Goal: Information Seeking & Learning: Learn about a topic

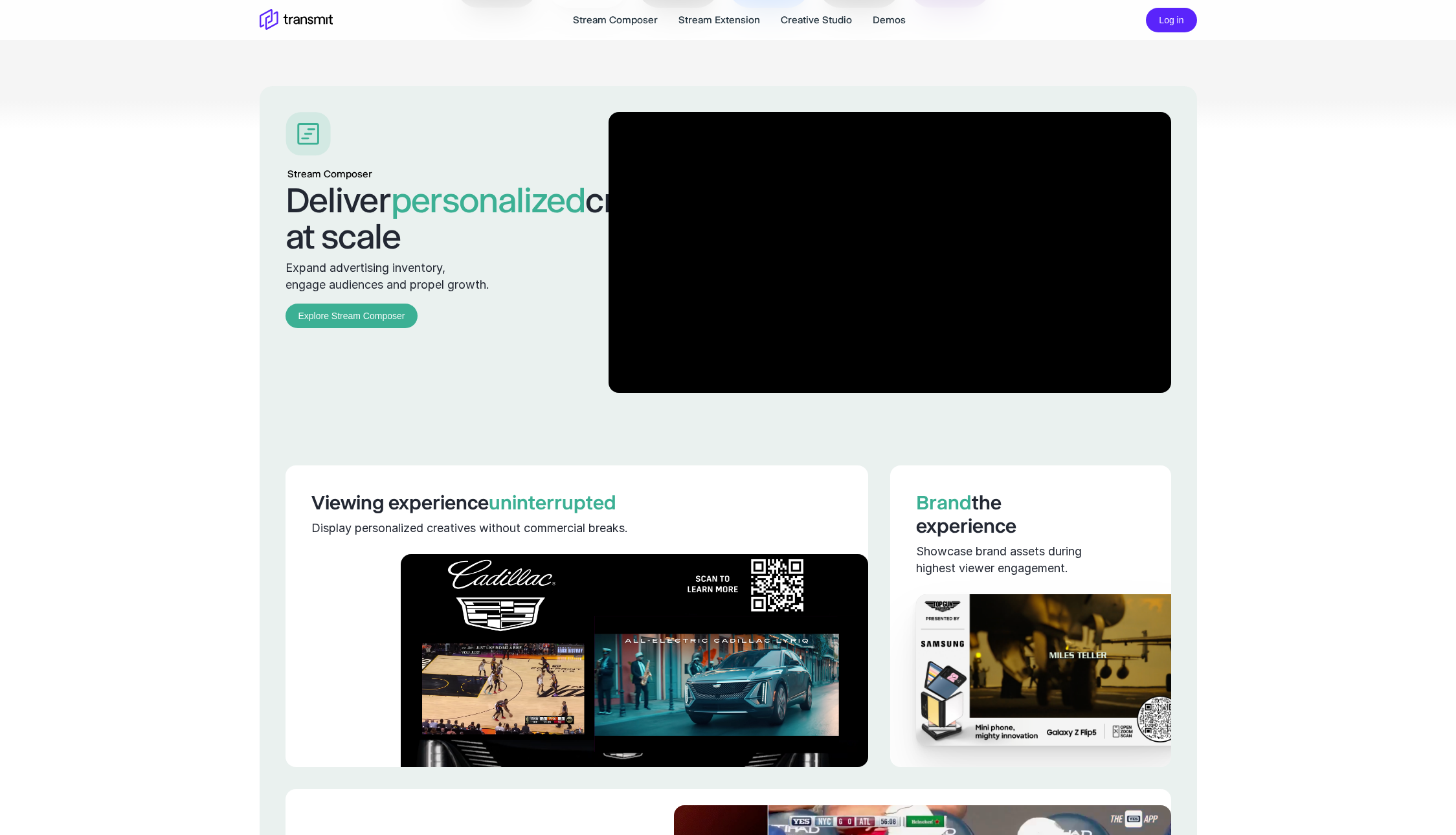
scroll to position [1253, 0]
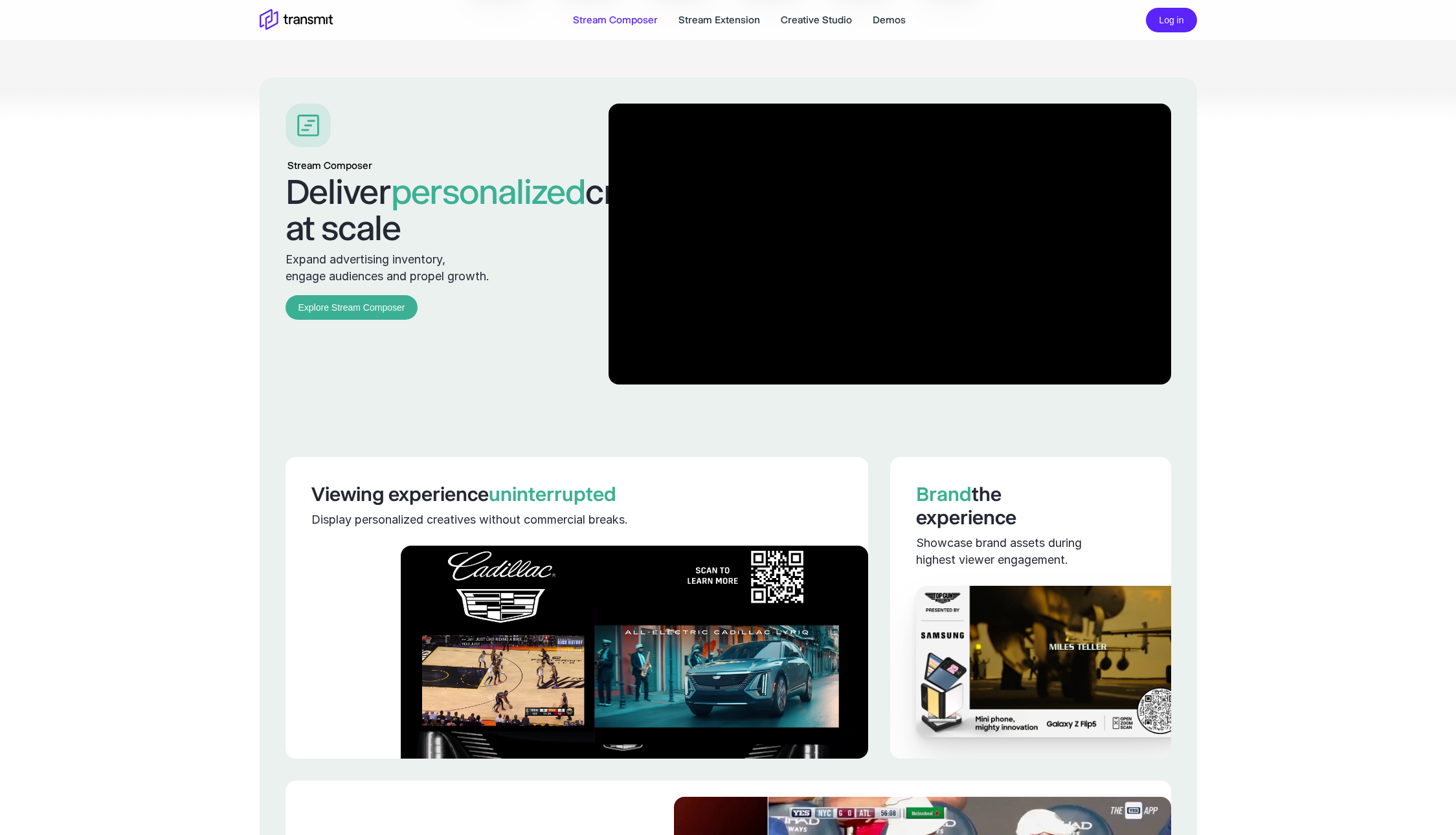
click at [650, 20] on link "Stream Composer" at bounding box center [615, 20] width 85 height 16
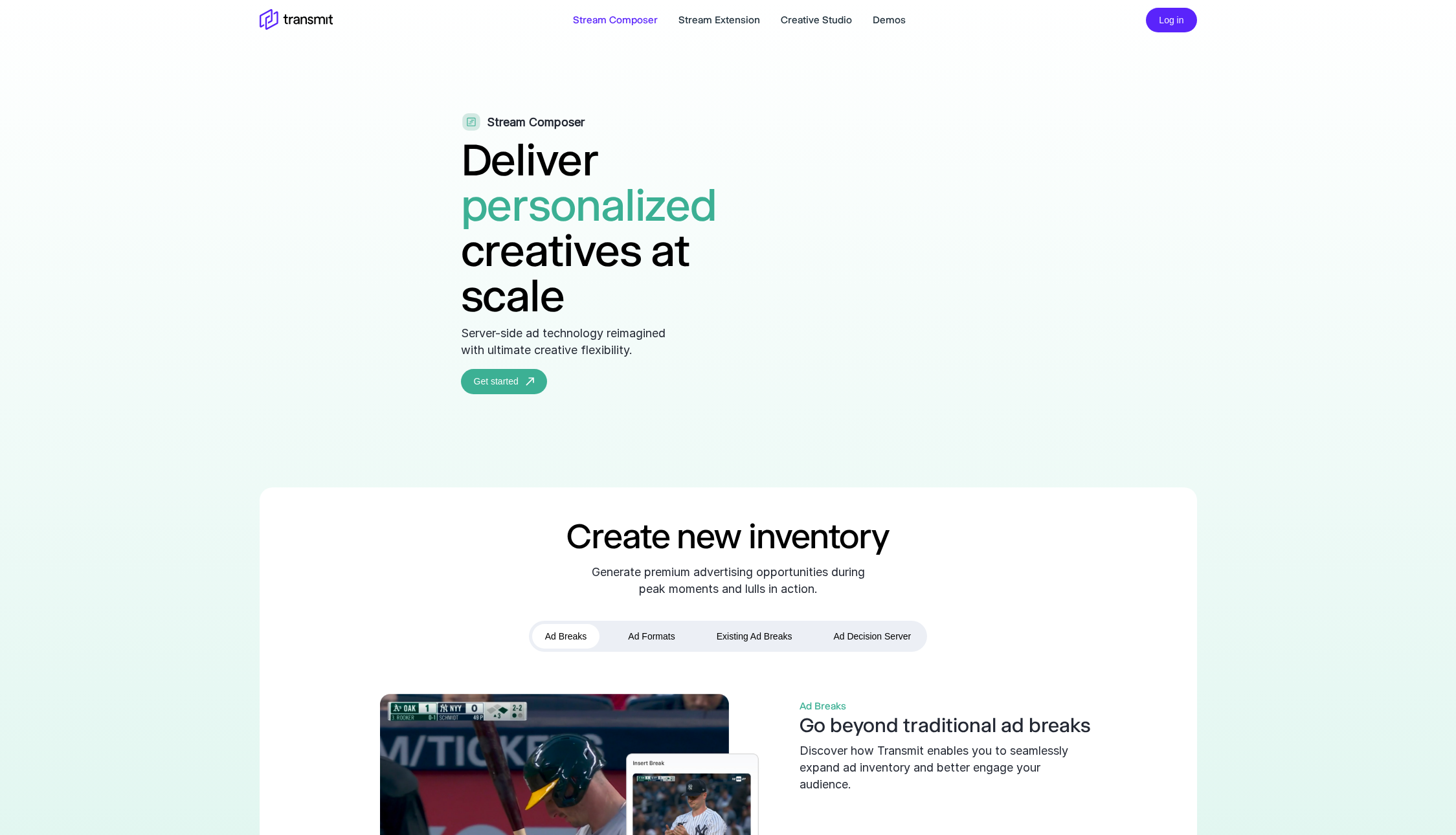
drag, startPoint x: 647, startPoint y: 72, endPoint x: 605, endPoint y: 143, distance: 82.5
click at [605, 144] on div "Stream Composer Deliver personalized creatives at scale Server-side ad technolo…" at bounding box center [728, 254] width 535 height 281
click at [508, 181] on h1 "Deliver personalized creatives at scale" at bounding box center [615, 228] width 308 height 182
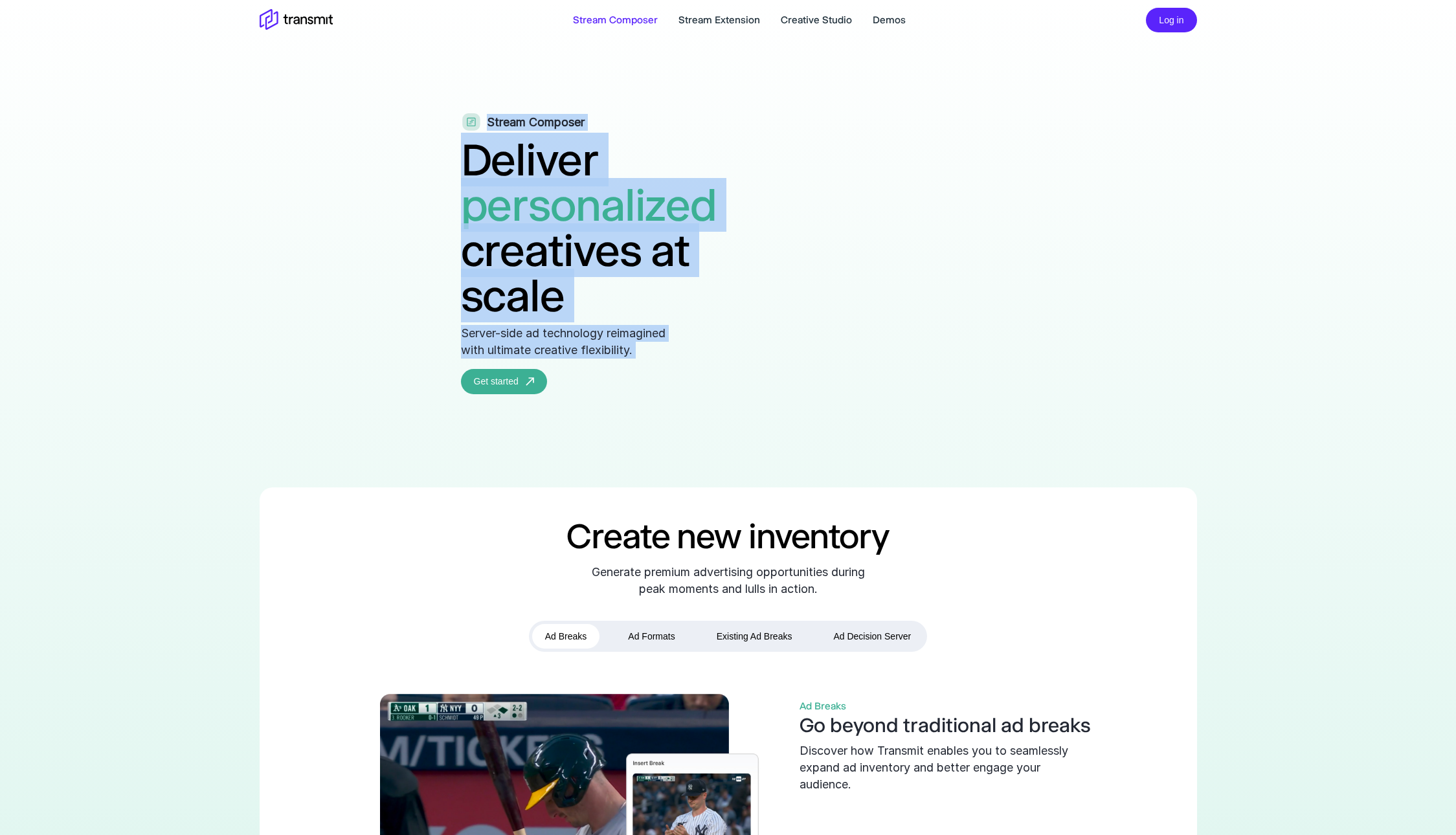
drag, startPoint x: 289, startPoint y: 131, endPoint x: 811, endPoint y: 515, distance: 648.0
click at [591, 331] on div "Stream Composer Deliver personalized creatives at scale Server-side ad technolo…" at bounding box center [615, 254] width 308 height 281
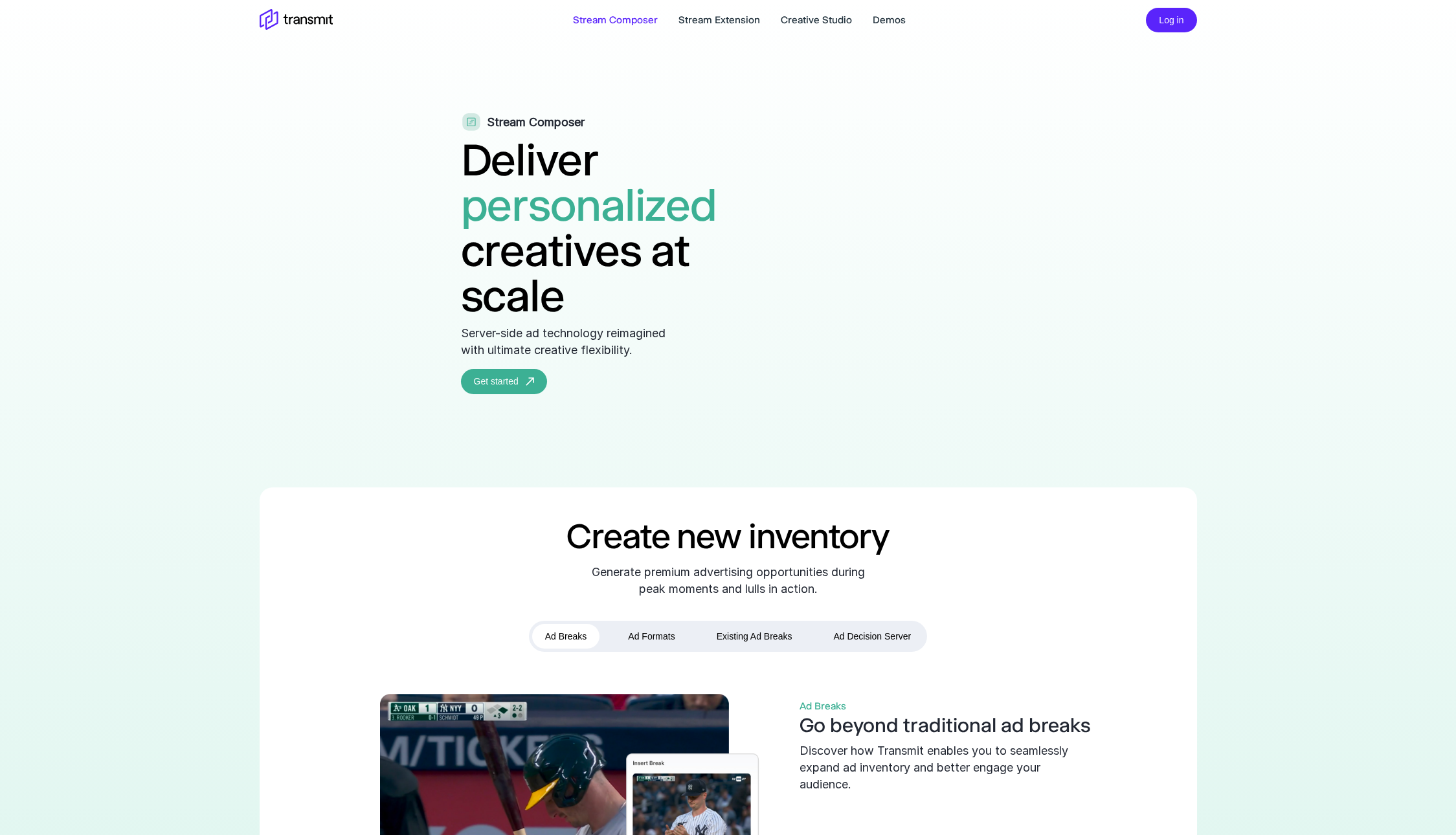
click at [461, 234] on h1 "Deliver personalized creatives at scale" at bounding box center [615, 228] width 308 height 182
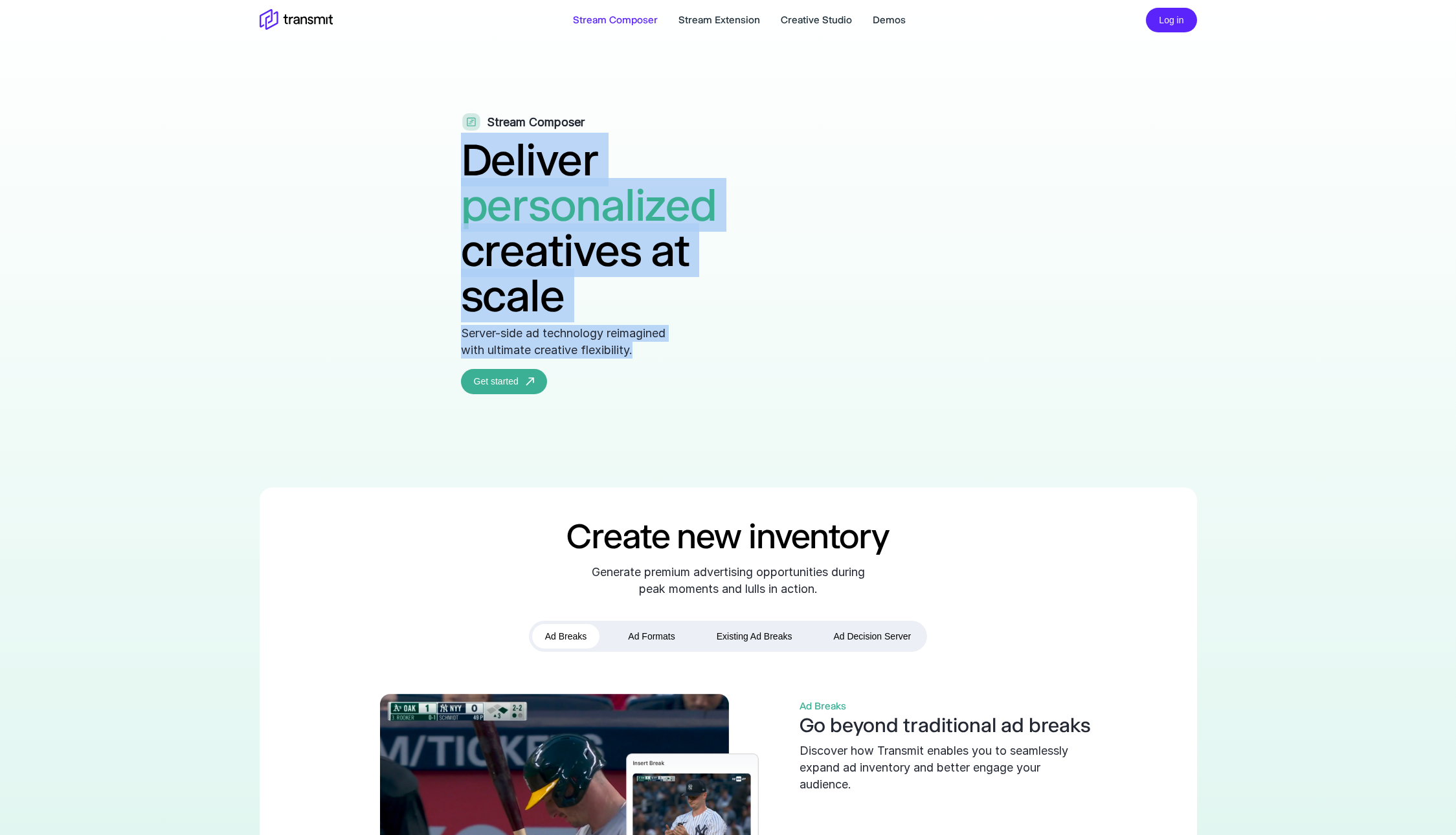
drag, startPoint x: 291, startPoint y: 167, endPoint x: 493, endPoint y: 358, distance: 278.0
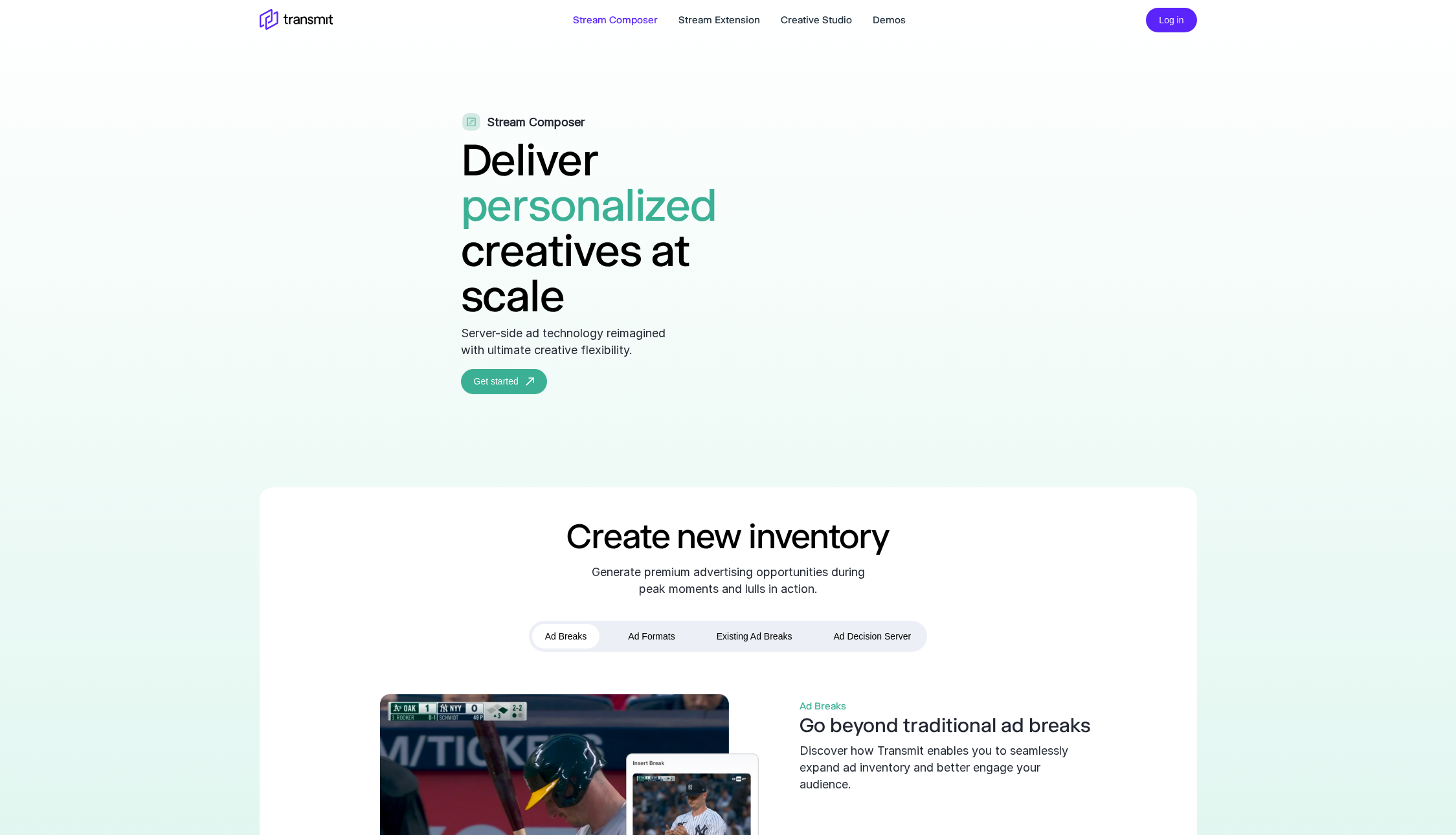
click at [504, 343] on p "Server-side ad technology reimagined with ultimate creative flexibility." at bounding box center [575, 341] width 229 height 34
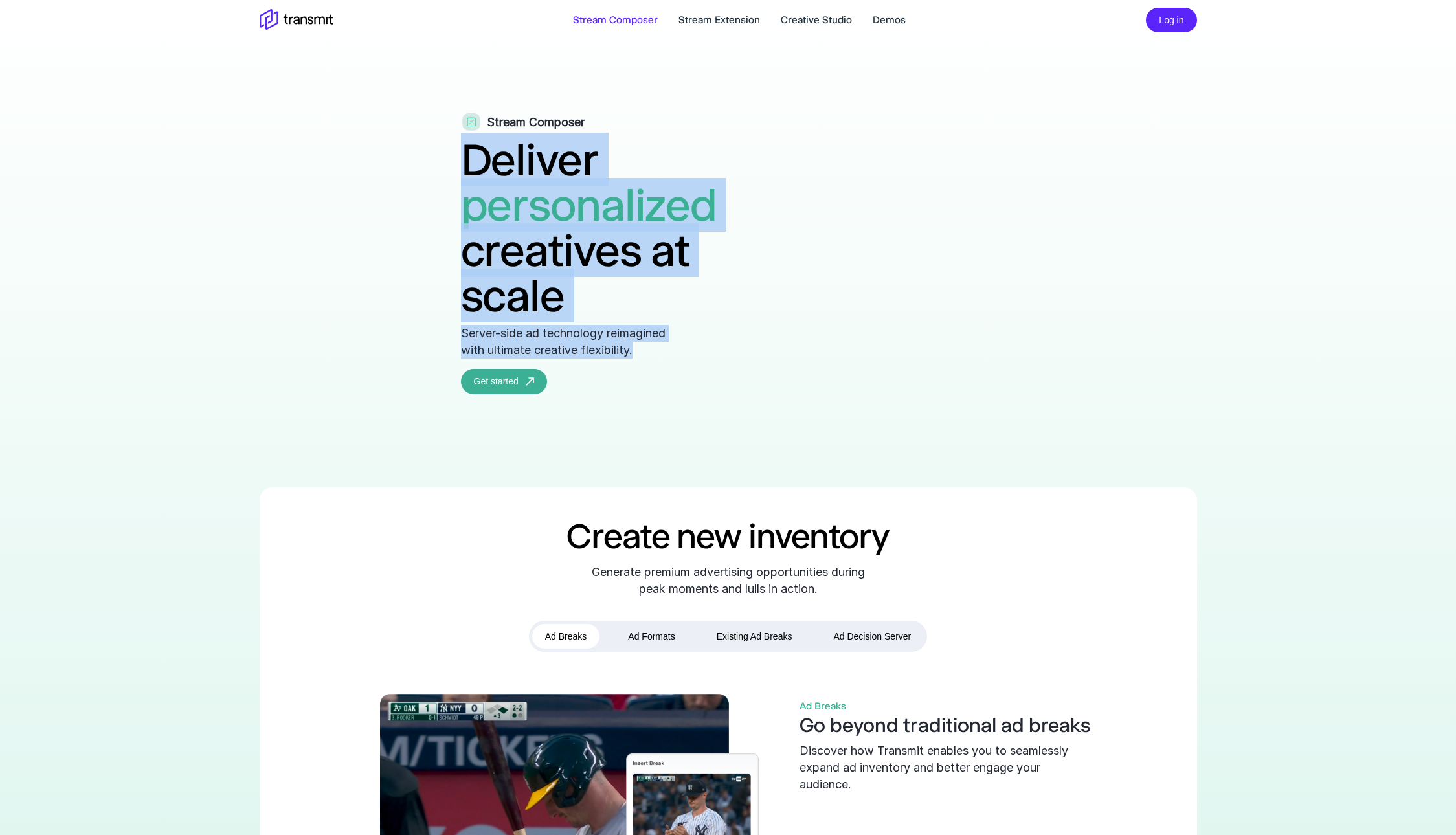
drag, startPoint x: 272, startPoint y: 160, endPoint x: 592, endPoint y: 364, distance: 379.5
click at [592, 364] on div "Stream Composer Deliver personalized creatives at scale Server-side ad technolo…" at bounding box center [615, 254] width 308 height 281
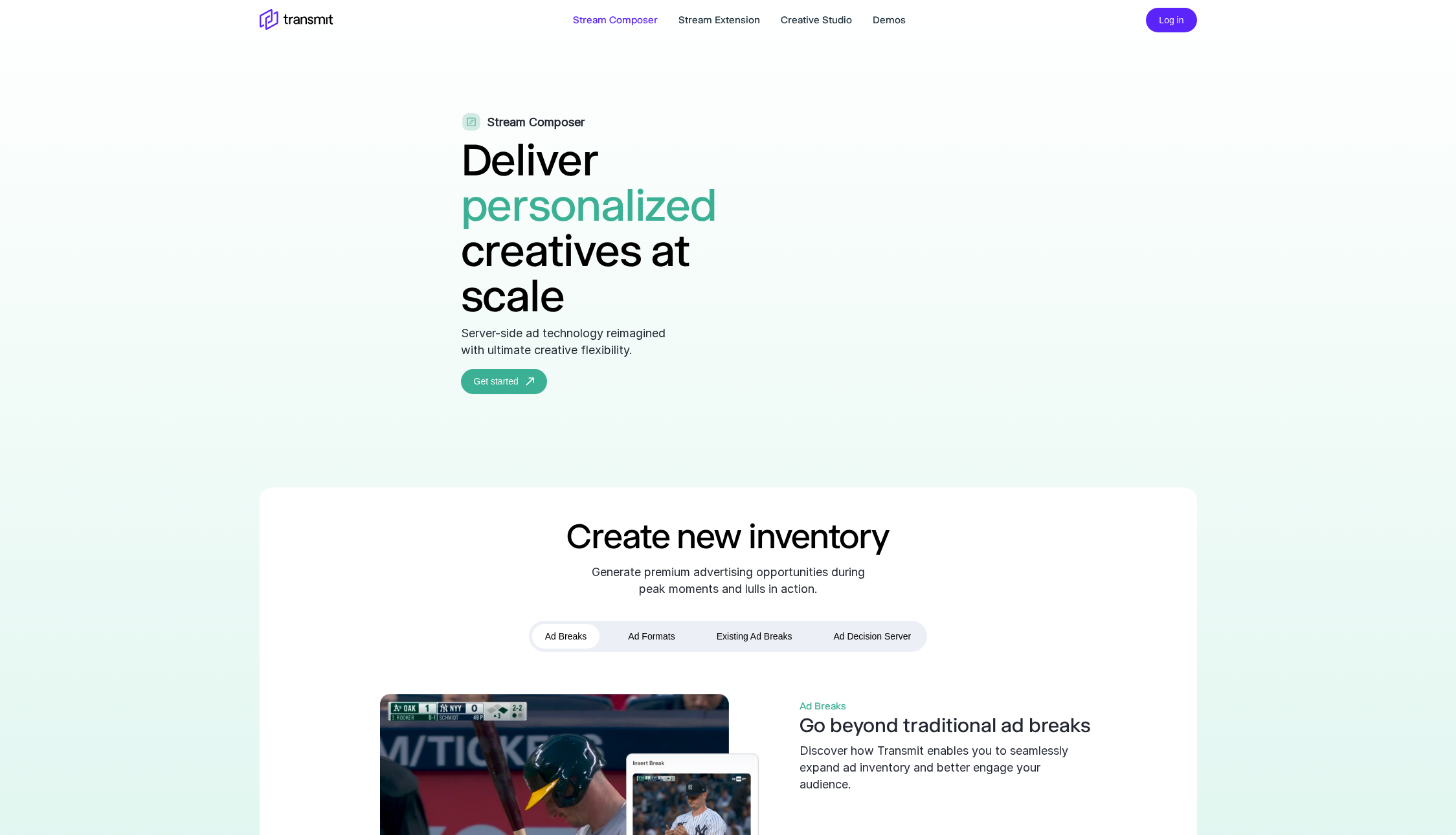
click at [592, 364] on div "Stream Composer Deliver personalized creatives at scale Server-side ad technolo…" at bounding box center [615, 254] width 308 height 281
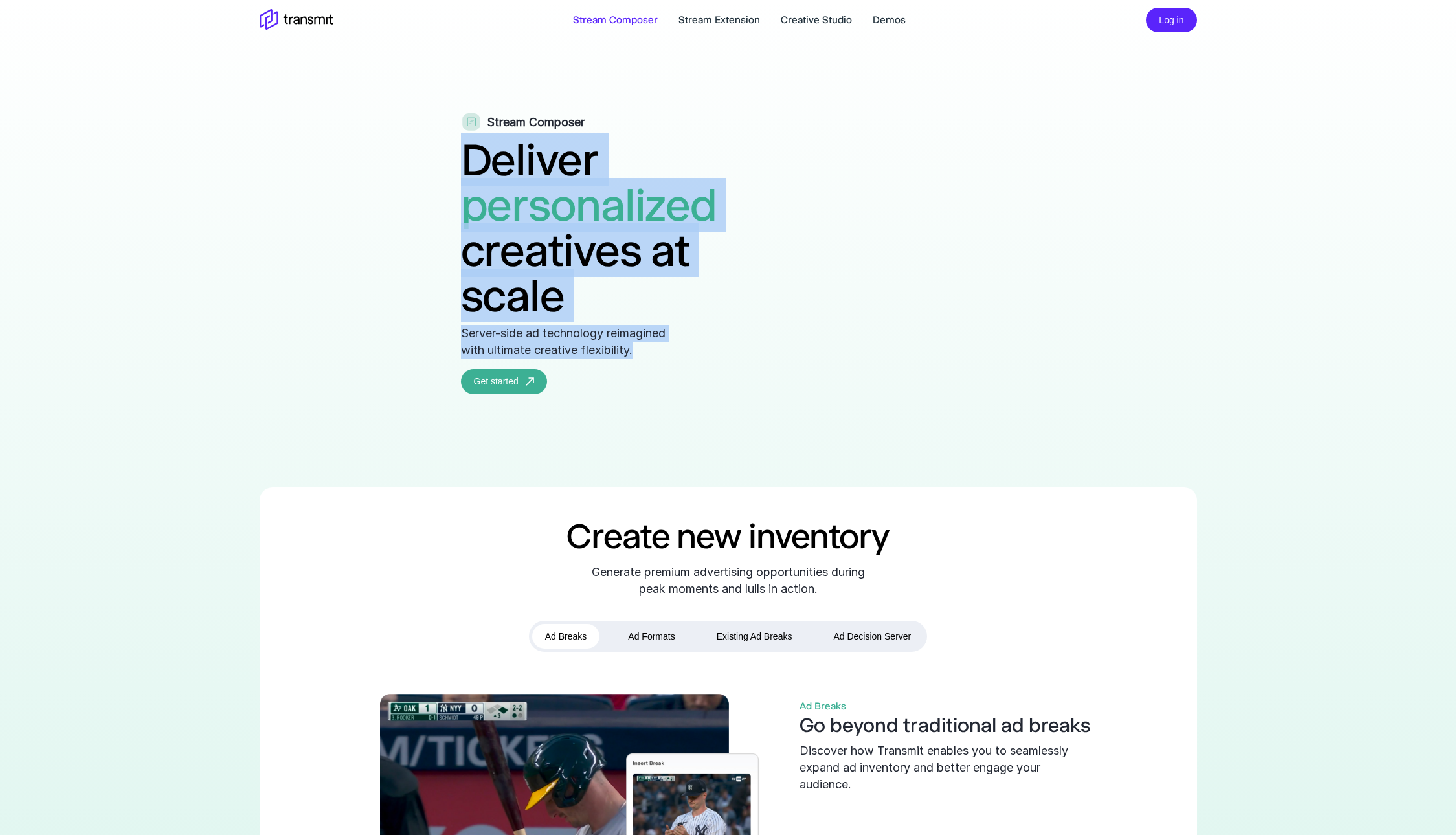
drag, startPoint x: 294, startPoint y: 161, endPoint x: 557, endPoint y: 365, distance: 332.8
click at [557, 365] on div "Stream Composer Deliver personalized creatives at scale Server-side ad technolo…" at bounding box center [615, 254] width 308 height 281
drag, startPoint x: 285, startPoint y: 162, endPoint x: 562, endPoint y: 368, distance: 345.2
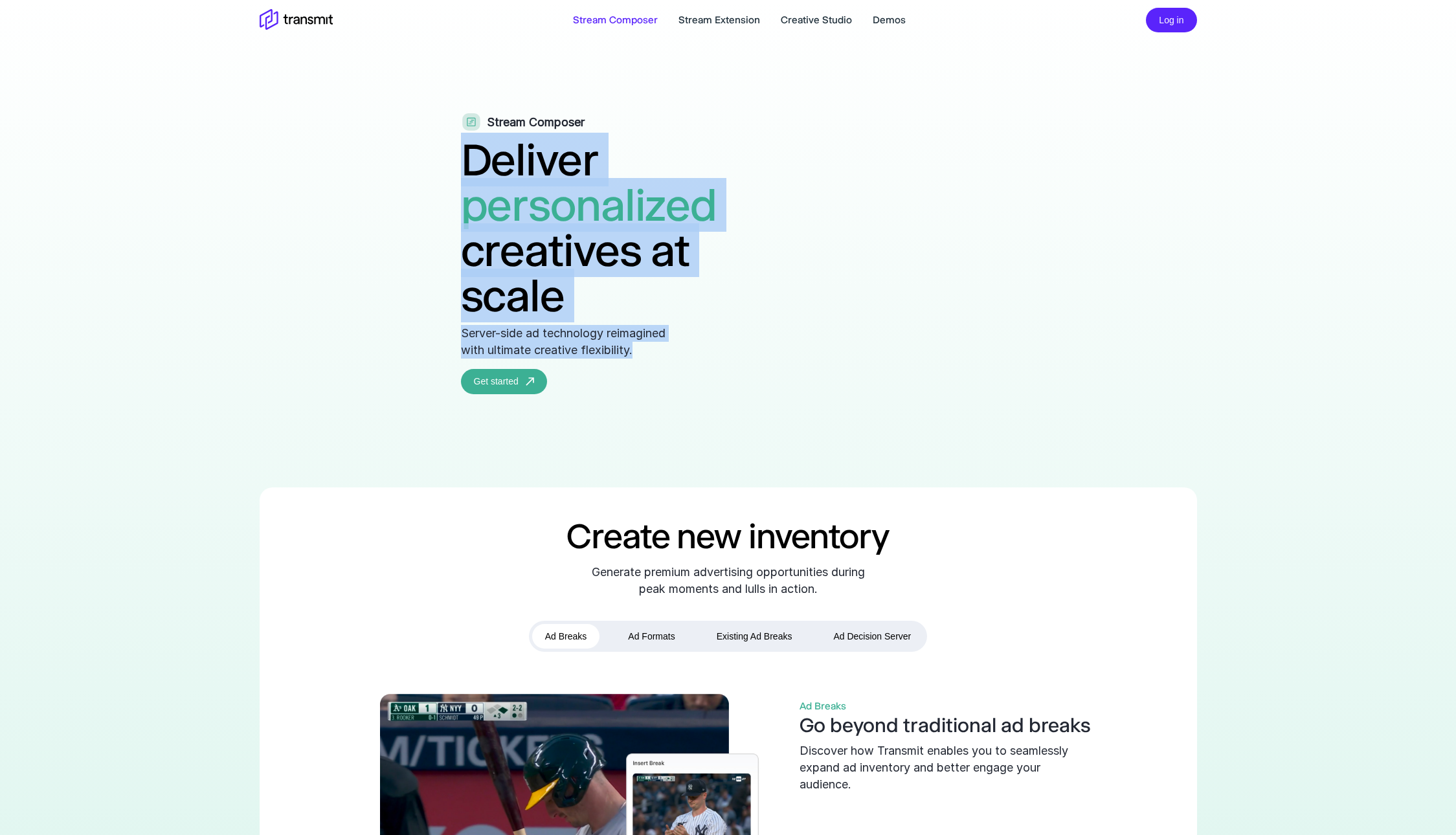
click at [461, 218] on span "personalized" at bounding box center [589, 204] width 257 height 54
drag, startPoint x: 278, startPoint y: 155, endPoint x: 534, endPoint y: 367, distance: 332.4
click at [487, 351] on p "Server-side ad technology reimagined with ultimate creative flexibility." at bounding box center [575, 341] width 229 height 34
drag, startPoint x: 483, startPoint y: 357, endPoint x: 295, endPoint y: 178, distance: 259.6
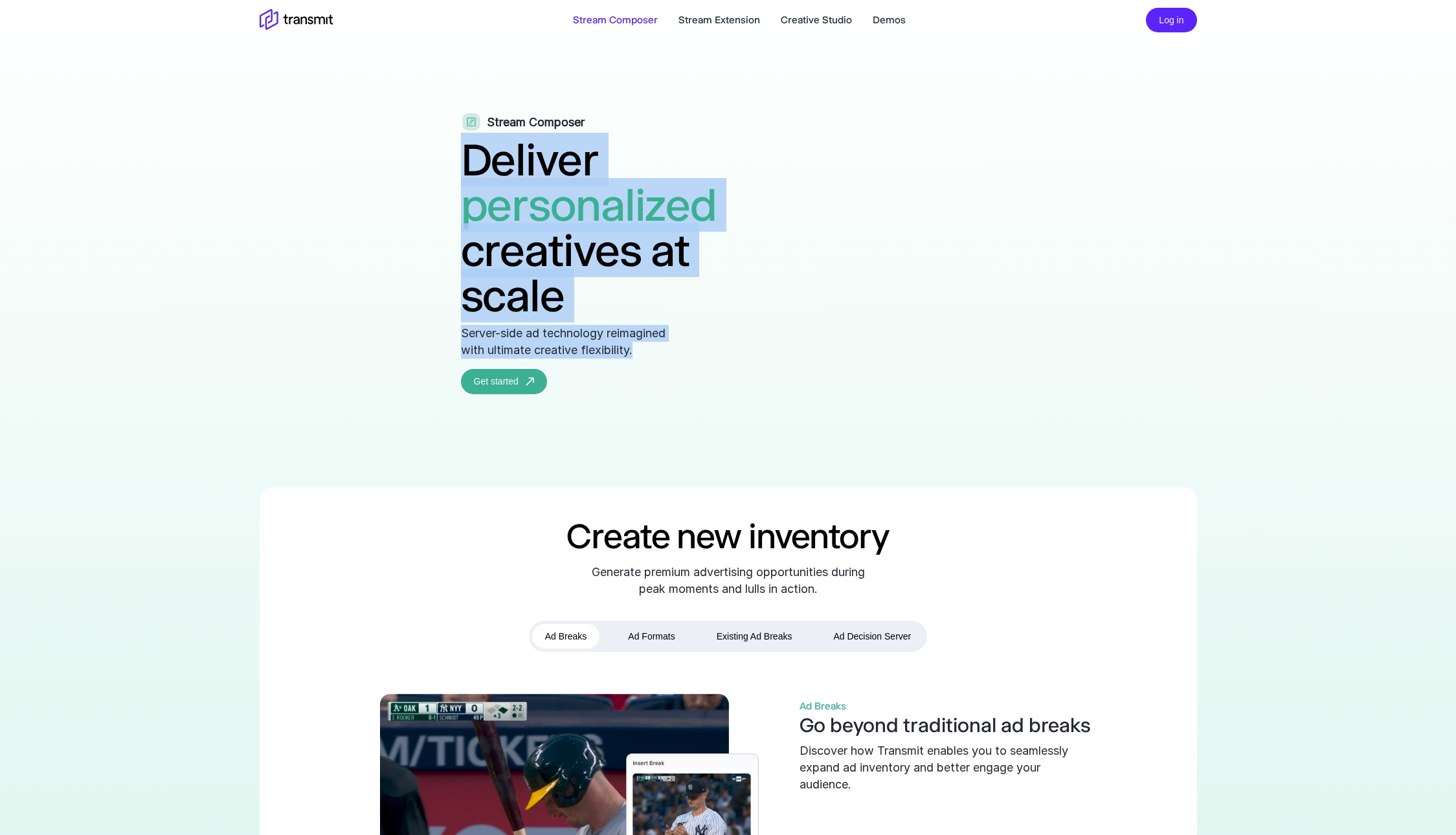
click at [461, 178] on div "Stream Composer Deliver personalized creatives at scale Server-side ad technolo…" at bounding box center [615, 254] width 308 height 281
drag, startPoint x: 287, startPoint y: 157, endPoint x: 578, endPoint y: 362, distance: 356.0
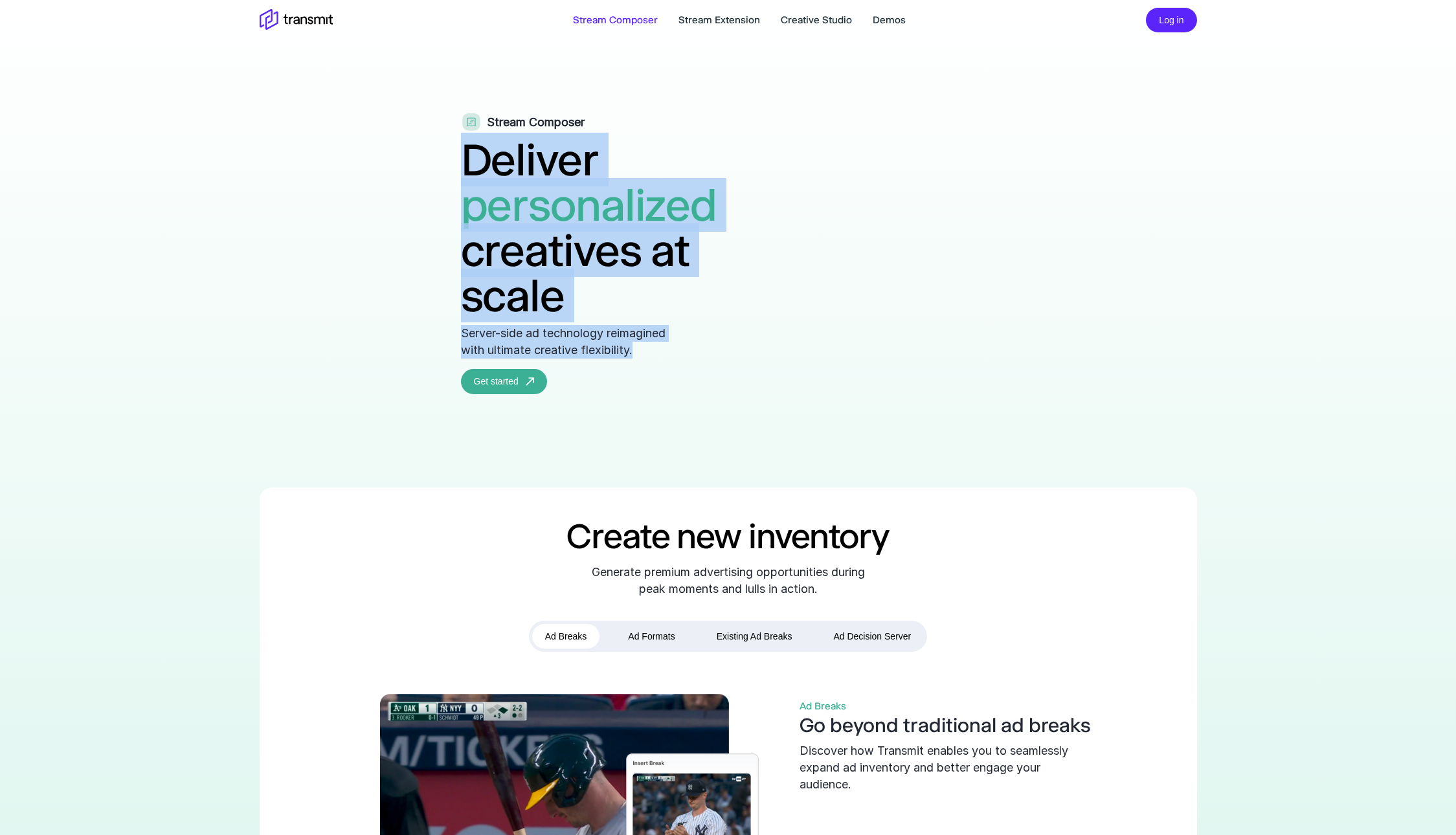
drag, startPoint x: 285, startPoint y: 152, endPoint x: 607, endPoint y: 355, distance: 380.6
drag, startPoint x: 316, startPoint y: 171, endPoint x: 607, endPoint y: 366, distance: 350.3
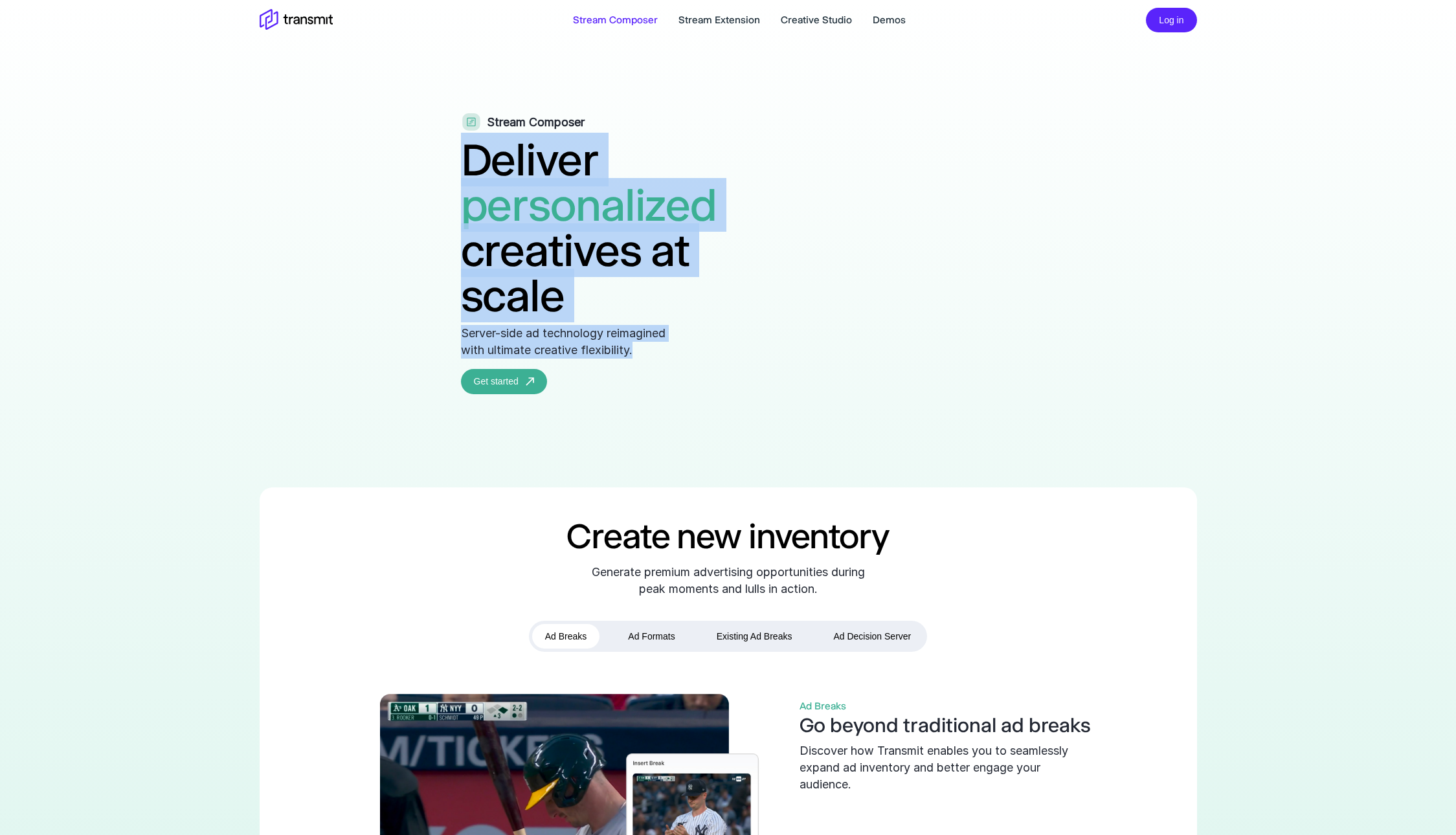
drag, startPoint x: 283, startPoint y: 162, endPoint x: 575, endPoint y: 362, distance: 353.9
click at [461, 165] on h1 "Deliver personalized creatives at scale" at bounding box center [615, 228] width 308 height 182
drag, startPoint x: 274, startPoint y: 156, endPoint x: 571, endPoint y: 353, distance: 356.4
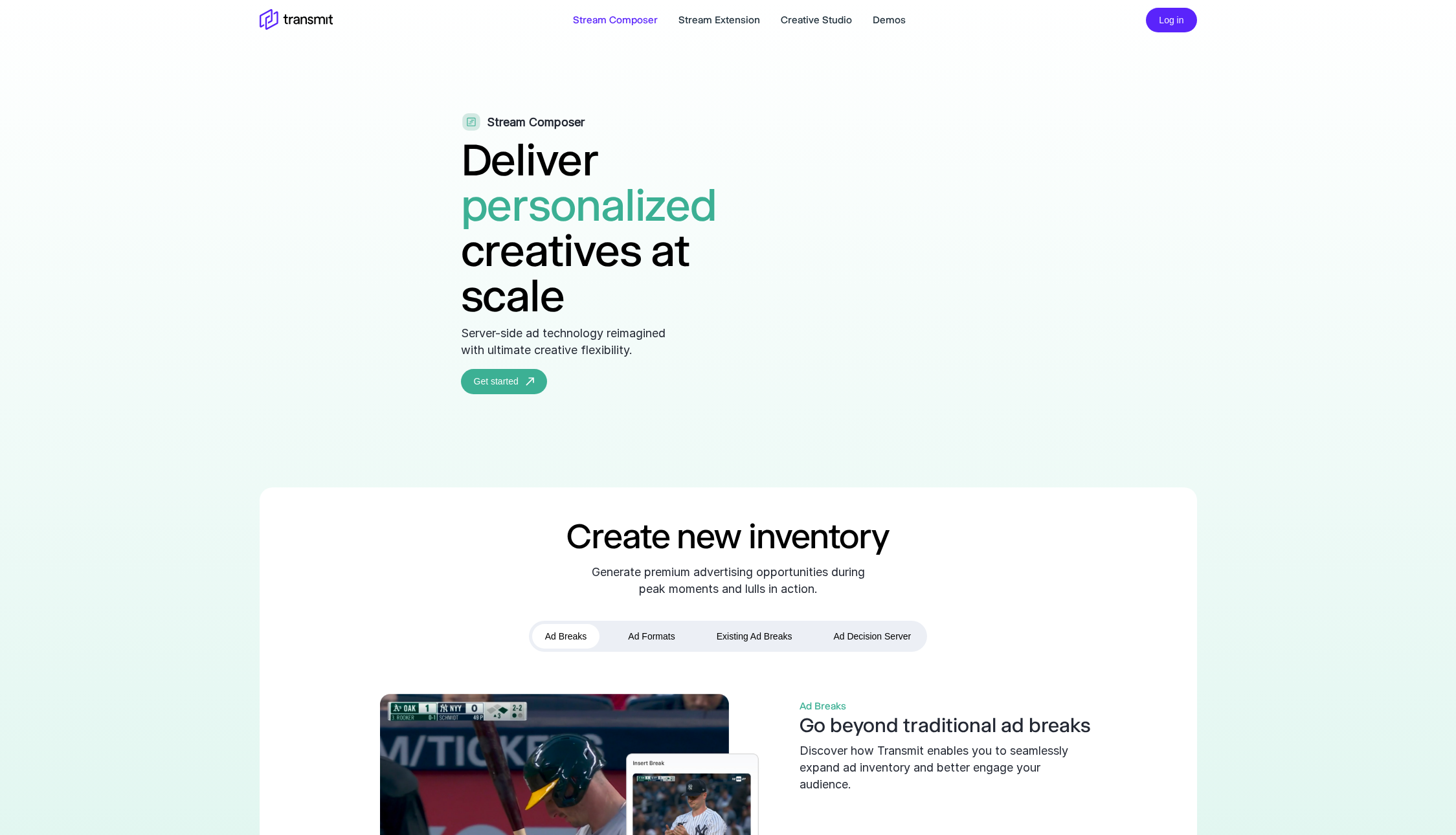
click at [461, 208] on span "personalized" at bounding box center [589, 204] width 257 height 54
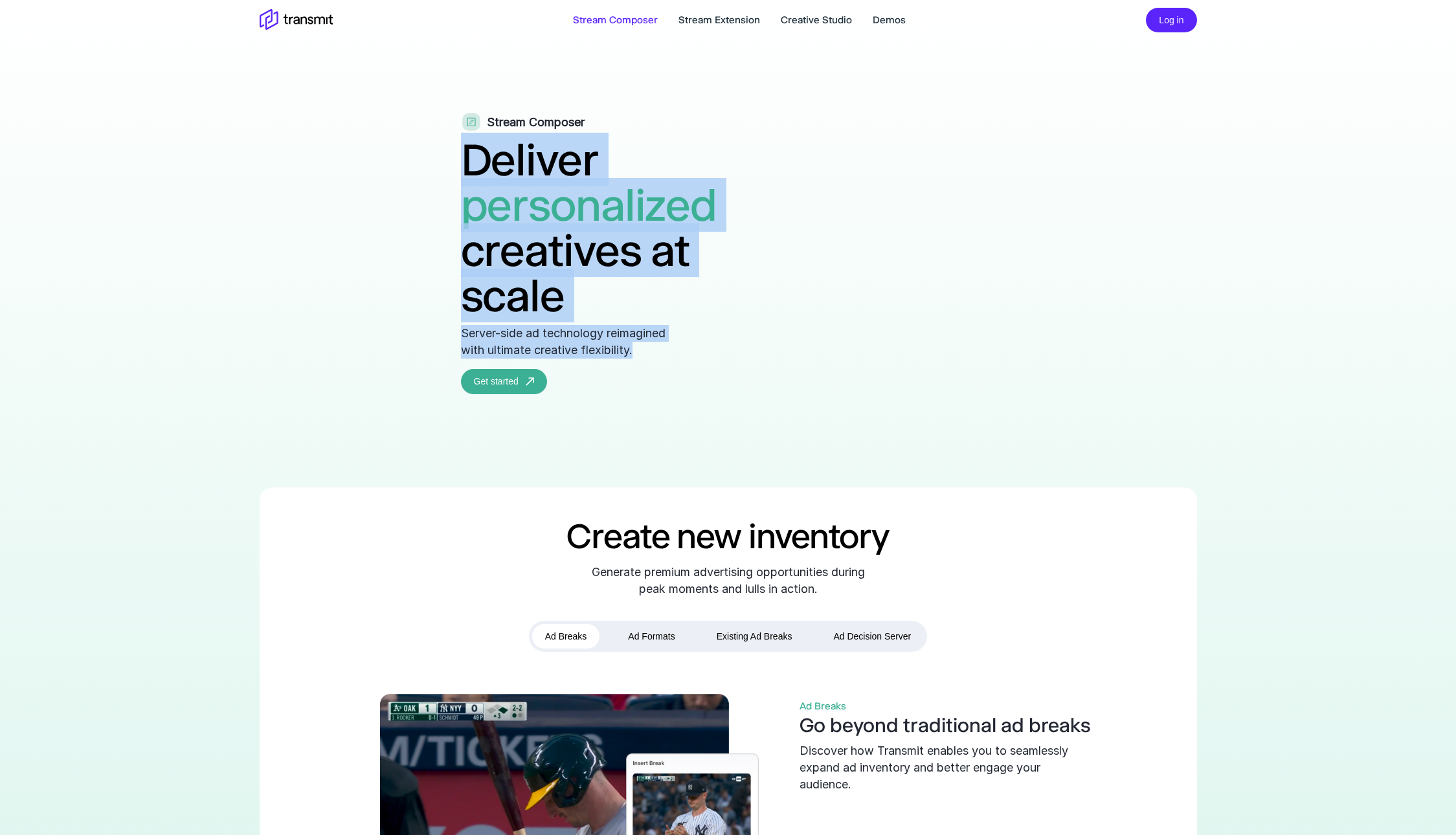
drag, startPoint x: 271, startPoint y: 152, endPoint x: 607, endPoint y: 362, distance: 396.2
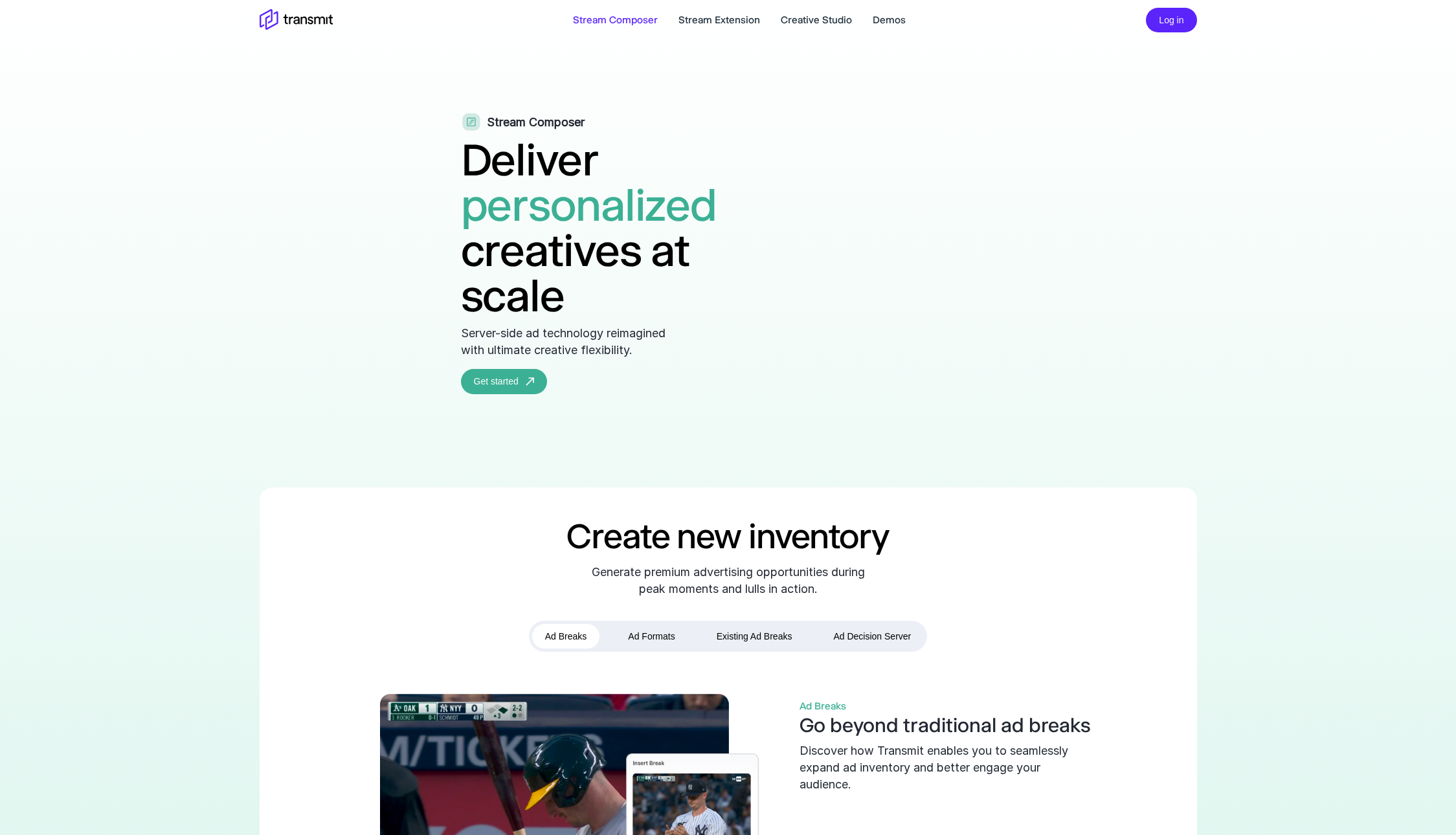
click at [461, 206] on span "personalized" at bounding box center [589, 204] width 257 height 54
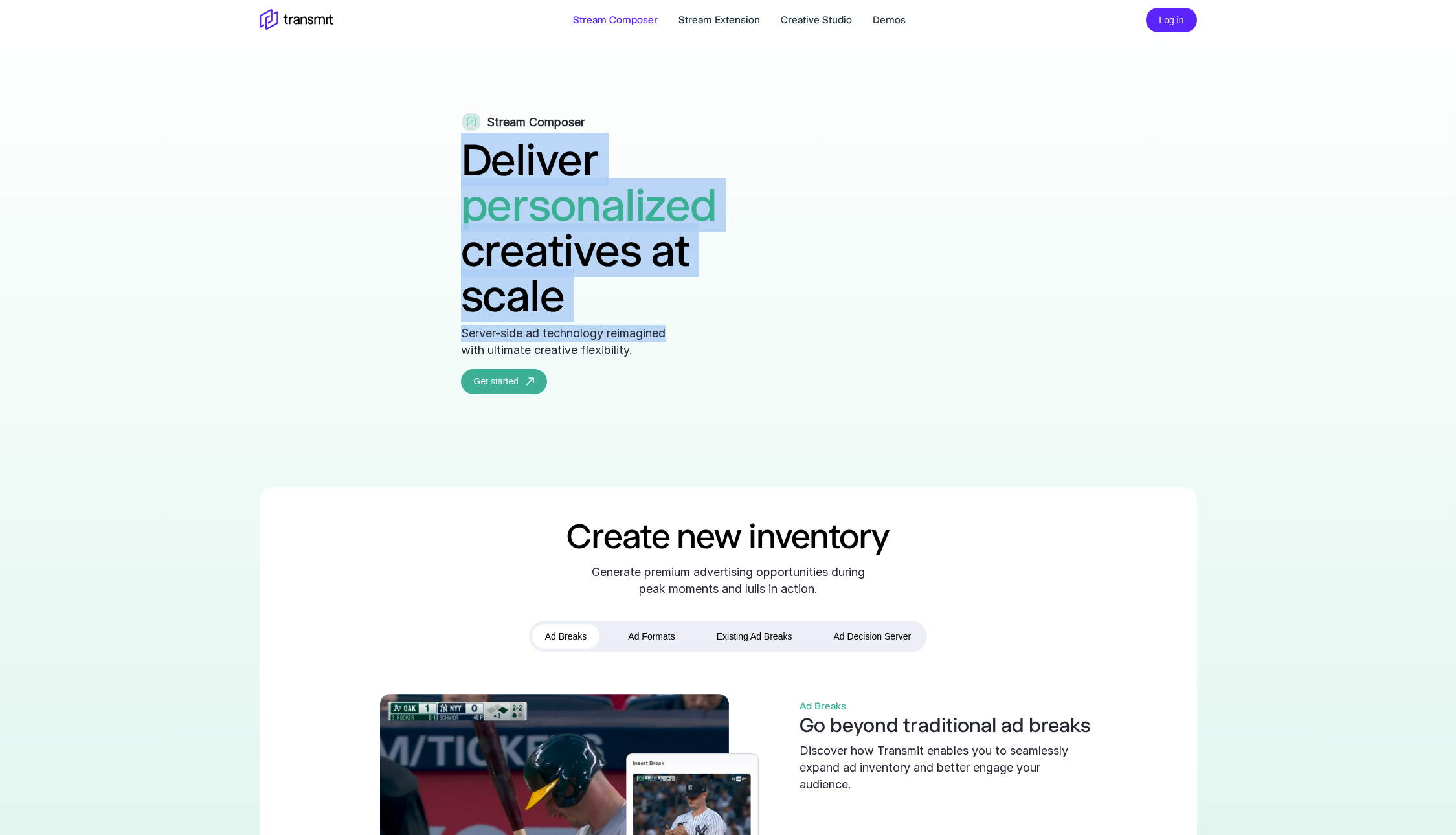
drag, startPoint x: 279, startPoint y: 162, endPoint x: 538, endPoint y: 349, distance: 319.5
click at [737, 22] on link "Stream Extension" at bounding box center [719, 20] width 81 height 16
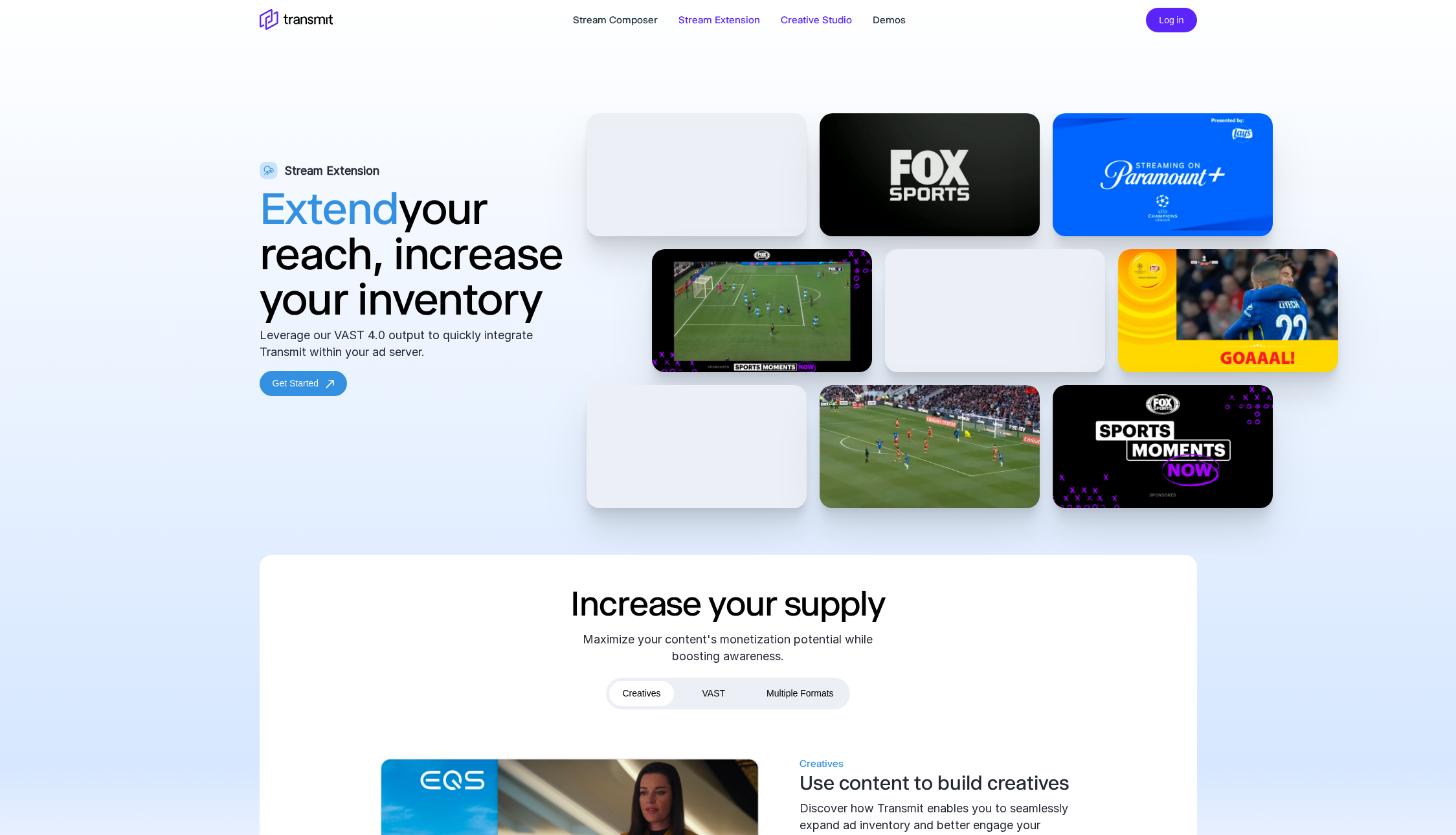
click at [800, 19] on link "Creative Studio" at bounding box center [816, 20] width 71 height 16
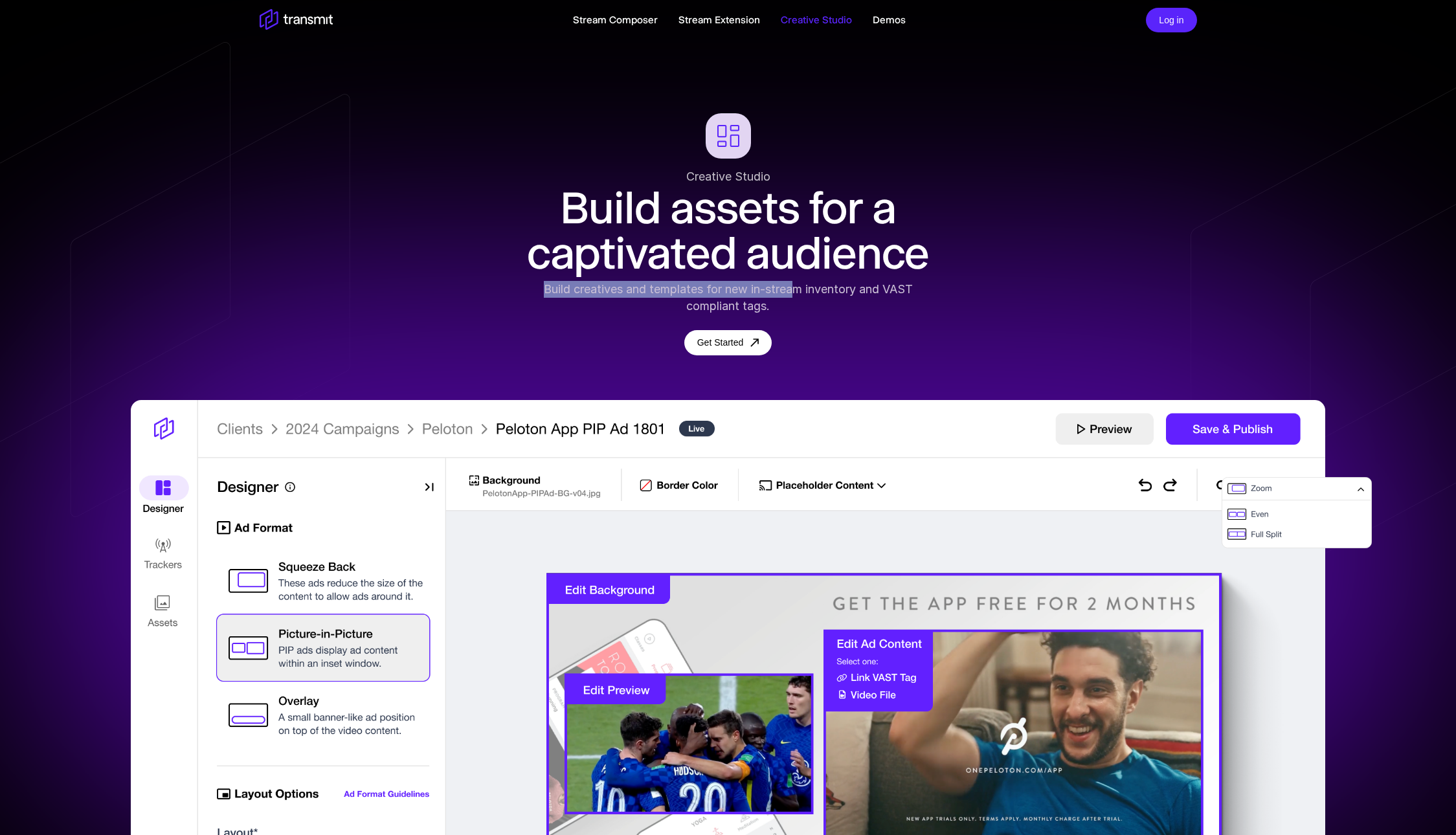
drag, startPoint x: 543, startPoint y: 291, endPoint x: 798, endPoint y: 291, distance: 255.0
click at [798, 291] on div "Build creatives and templates for new in-stream inventory and VAST compliant ta…" at bounding box center [729, 297] width 421 height 34
drag, startPoint x: 850, startPoint y: 290, endPoint x: 878, endPoint y: 308, distance: 33.3
click at [878, 308] on div "Build creatives and templates for new in-stream inventory and VAST compliant ta…" at bounding box center [729, 297] width 421 height 34
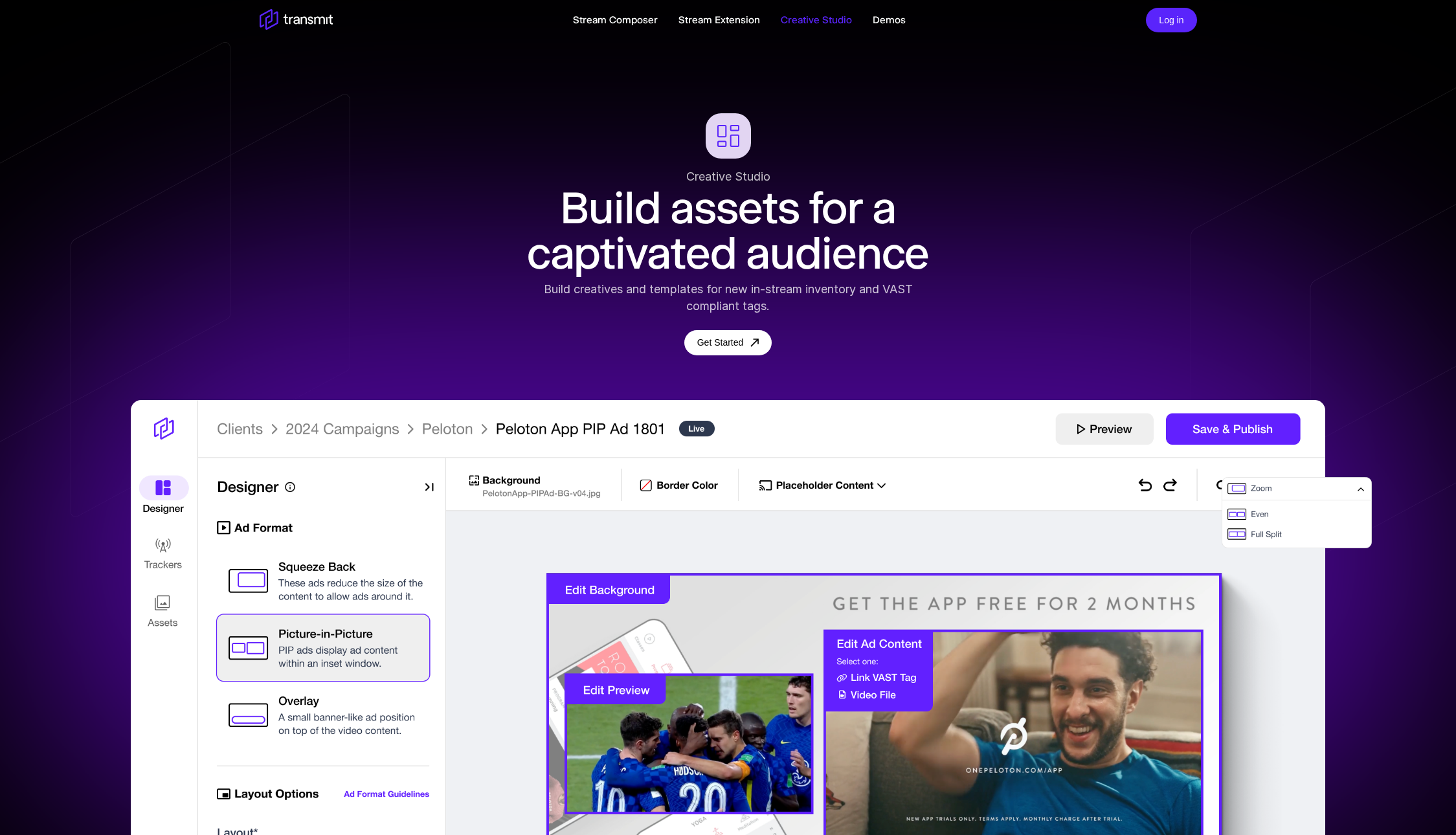
click at [693, 291] on div "Build creatives and templates for new in-stream inventory and VAST compliant ta…" at bounding box center [729, 297] width 421 height 34
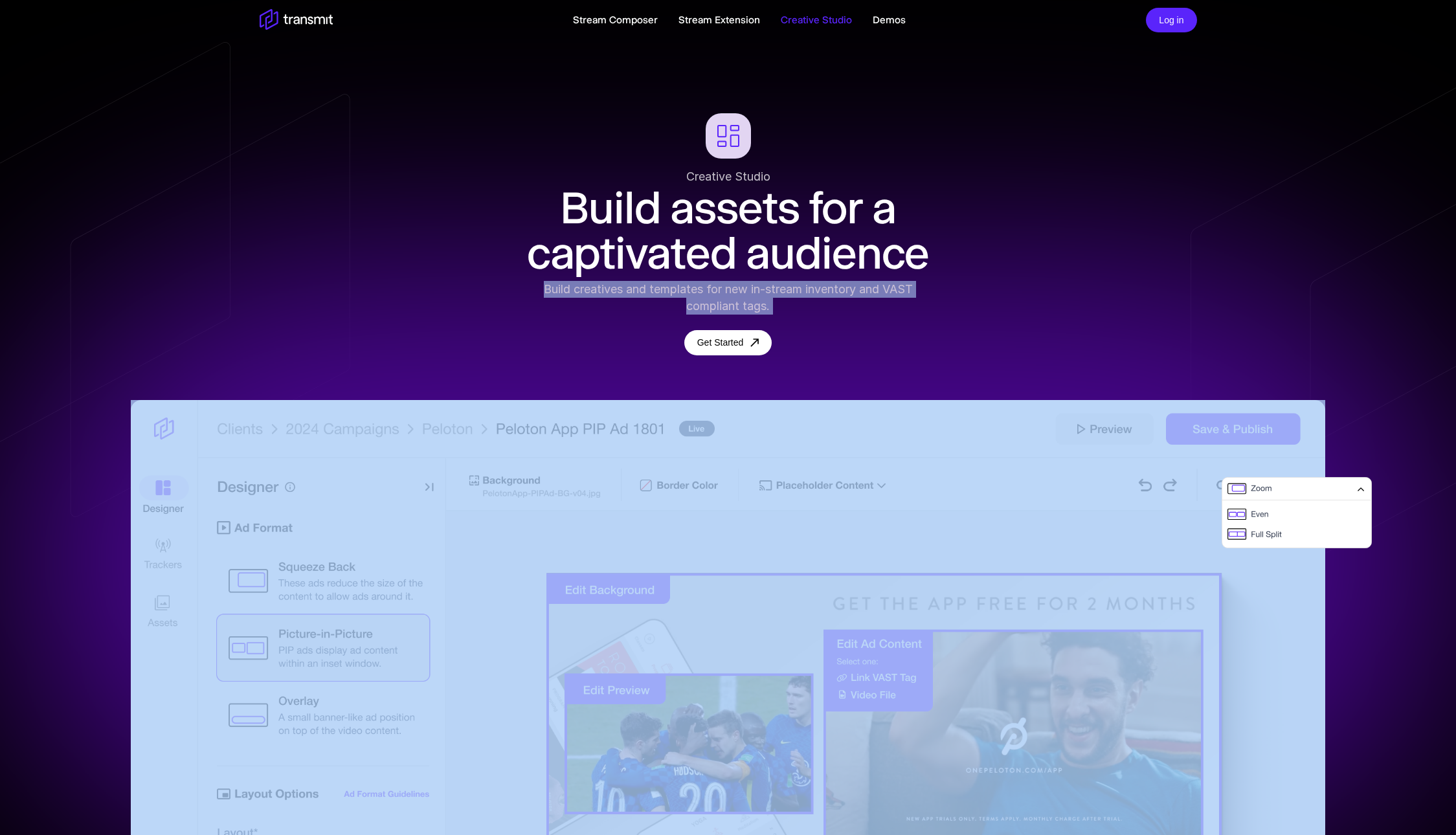
drag, startPoint x: 538, startPoint y: 289, endPoint x: 793, endPoint y: 319, distance: 256.8
click at [793, 319] on div "Creative Studio Build assets for a captivated audience Build creatives and temp…" at bounding box center [729, 234] width 421 height 242
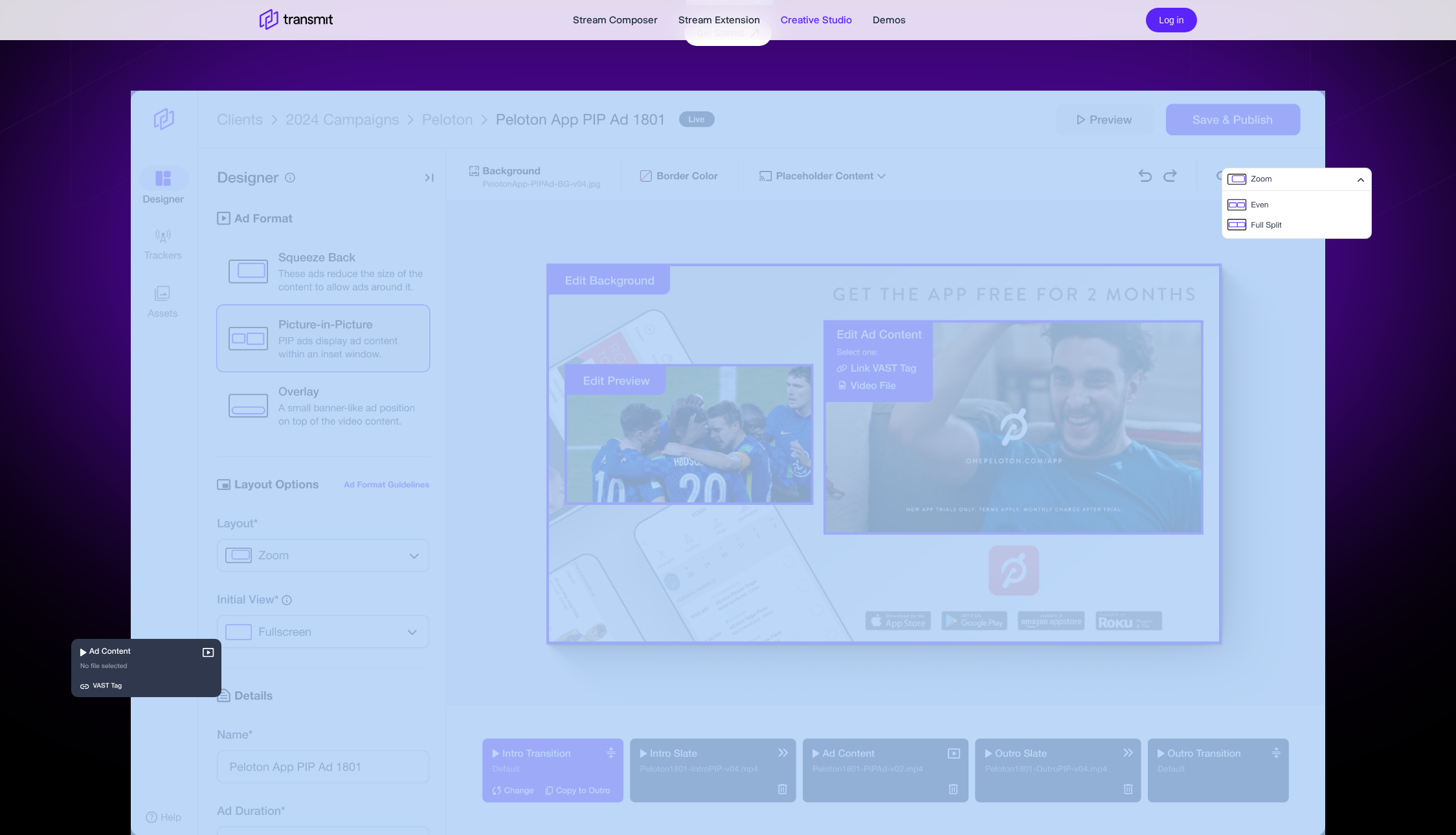
scroll to position [318, 0]
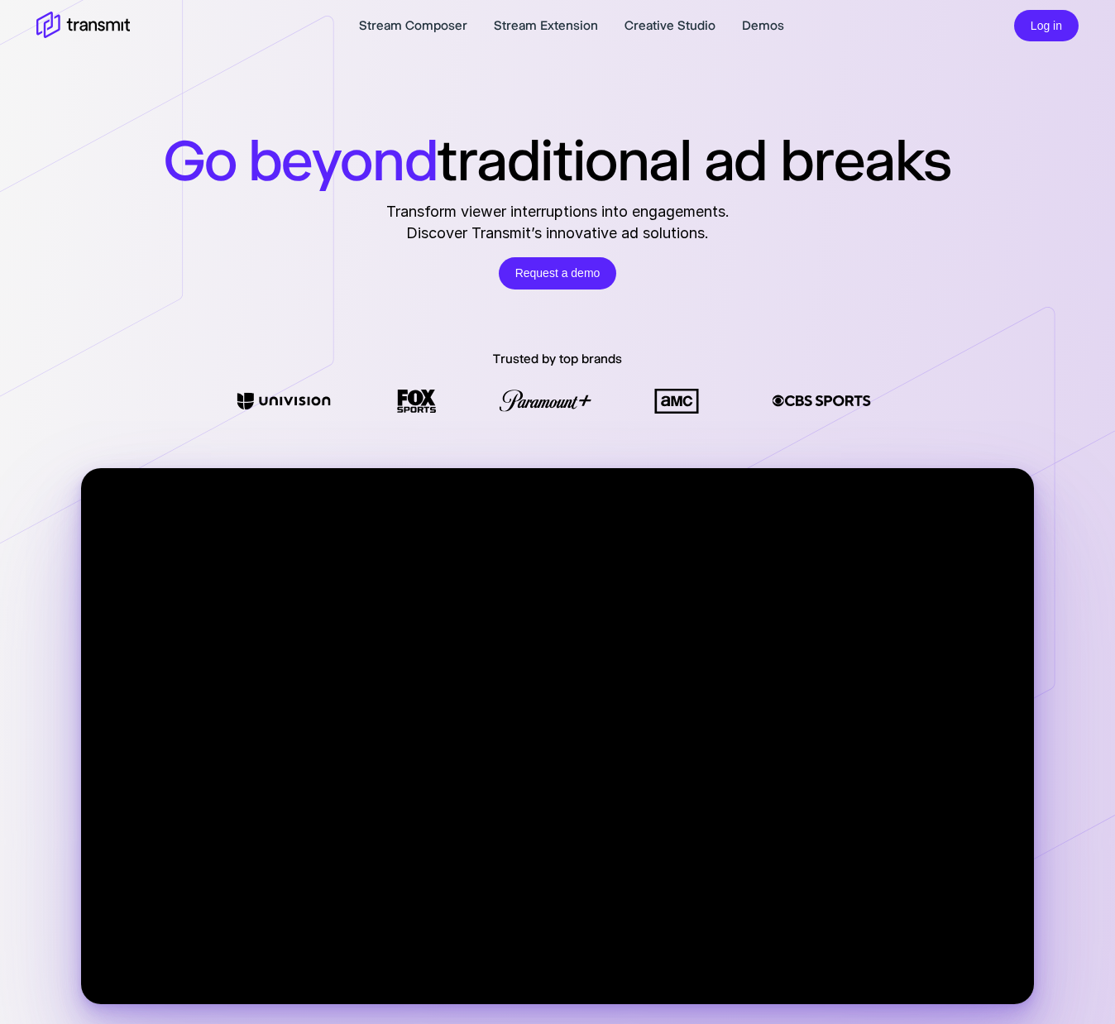
drag, startPoint x: 157, startPoint y: 153, endPoint x: 789, endPoint y: 217, distance: 635.2
click at [789, 217] on div "Go beyond traditional ad breaks Transform viewer interruptions into engagements…" at bounding box center [557, 505] width 1115 height 1010
click at [789, 217] on div "Go beyond traditional ad breaks Transform viewer interruptions into engagements…" at bounding box center [557, 208] width 1115 height 164
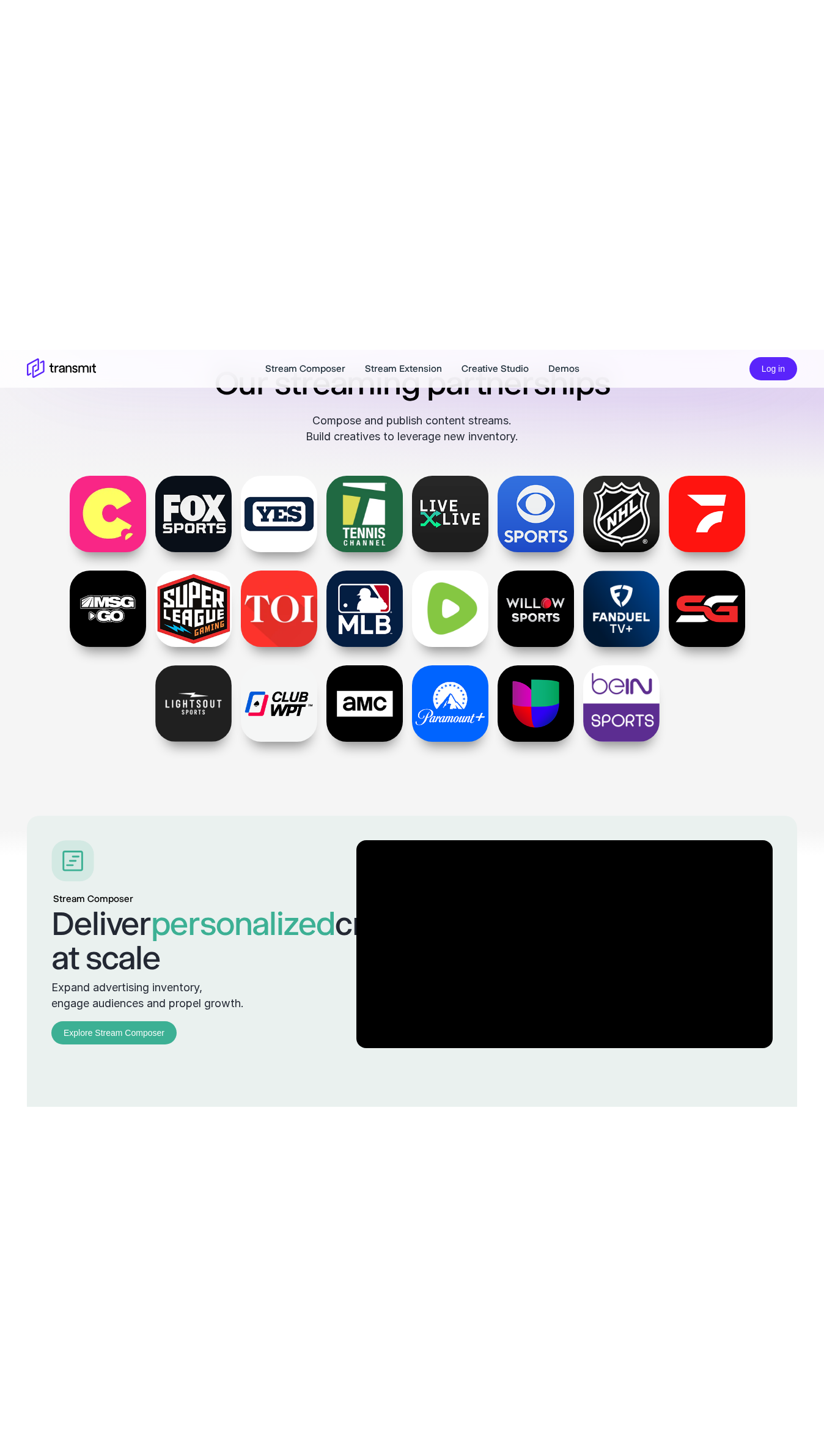
scroll to position [520, 0]
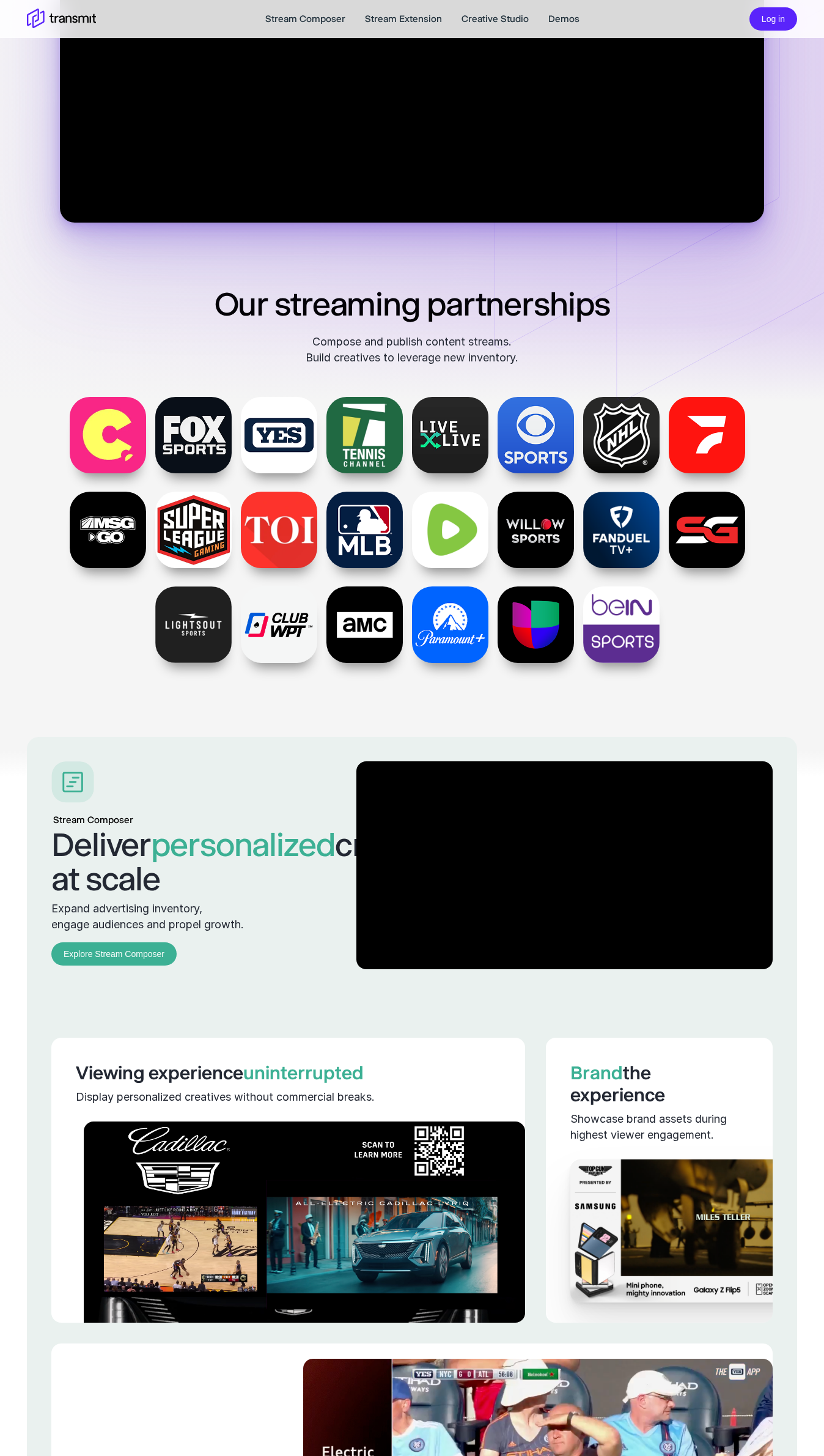
click at [386, 756] on h3 "Viewing experience uninterrupted" at bounding box center [288, 1073] width 425 height 22
